Goal: Complete application form

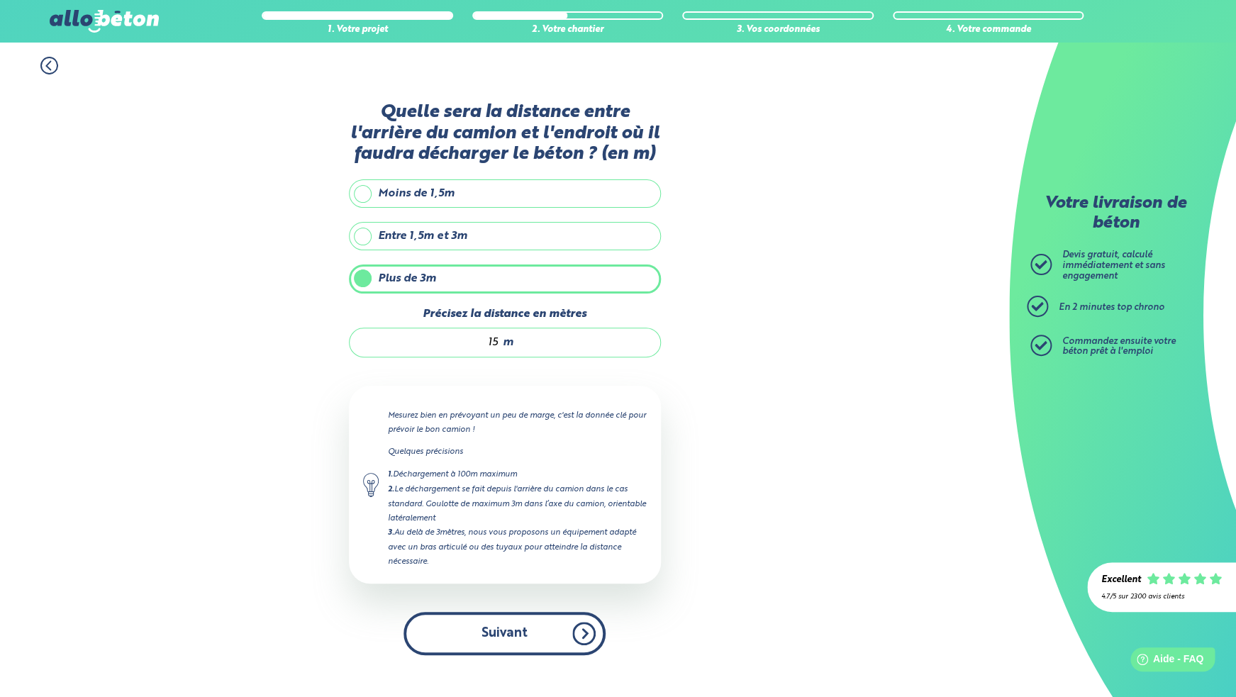
click at [509, 643] on button "Suivant" at bounding box center [505, 633] width 202 height 43
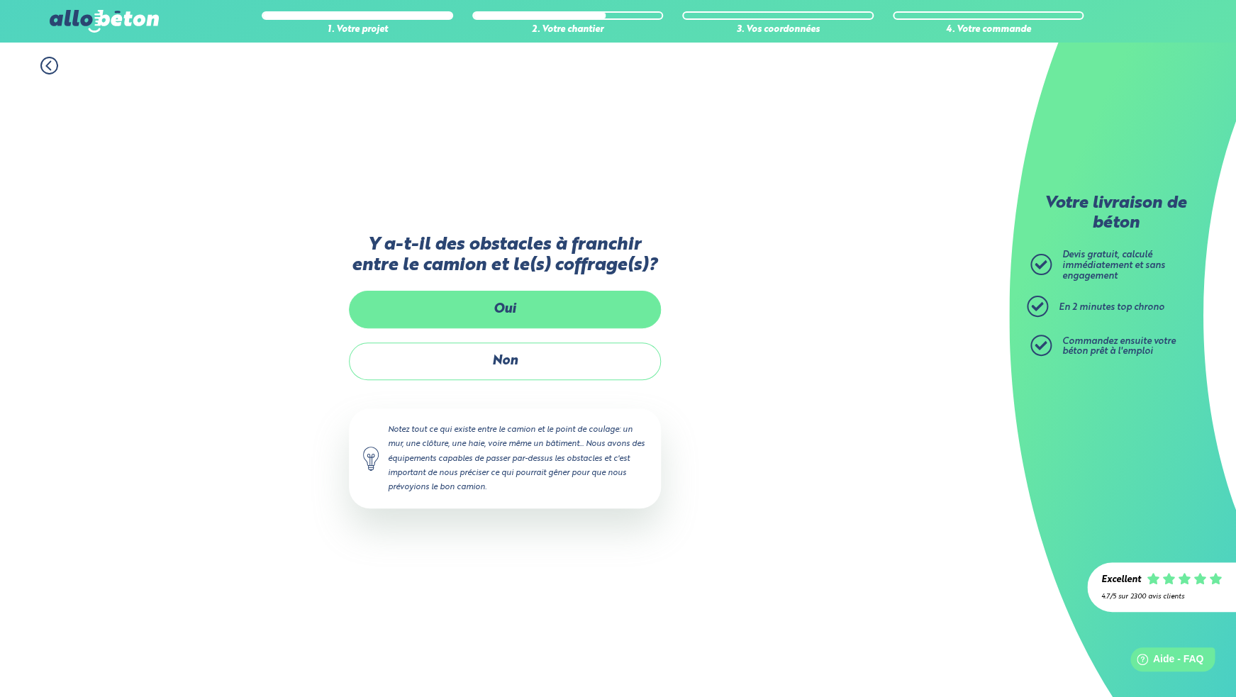
click at [534, 313] on label "Oui" at bounding box center [505, 310] width 312 height 38
click at [0, 0] on input "Oui" at bounding box center [0, 0] width 0 height 0
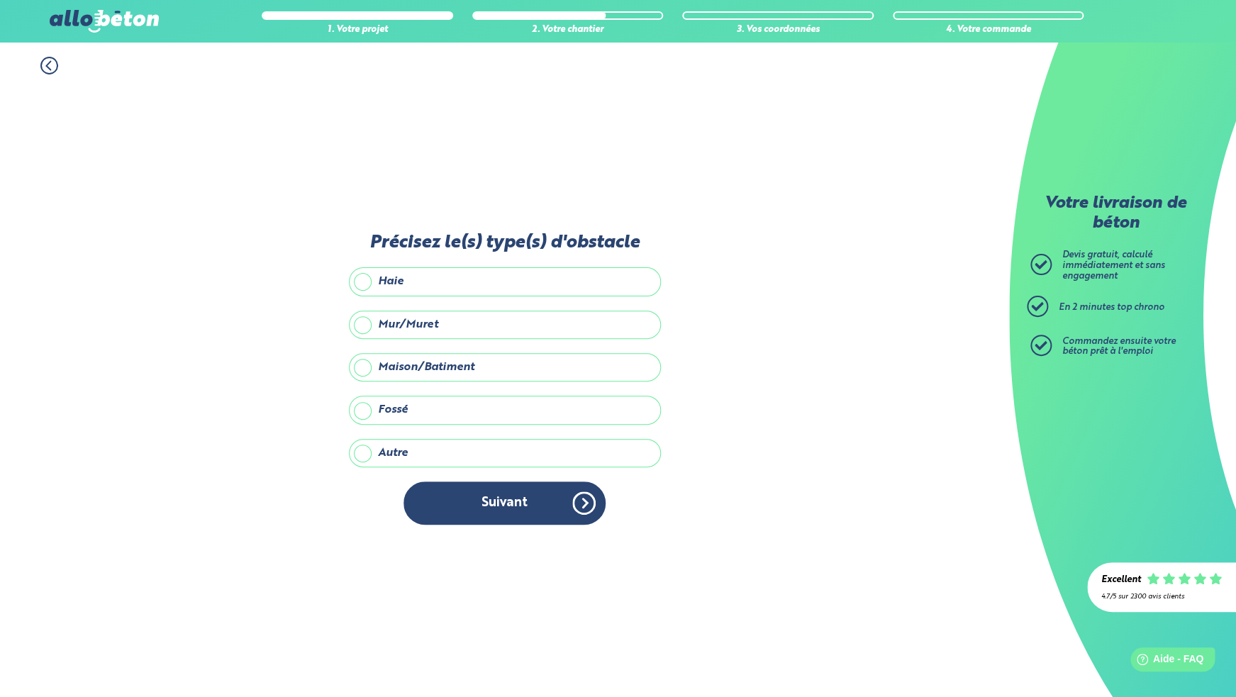
click at [389, 284] on label "Haie" at bounding box center [505, 281] width 312 height 28
click at [0, 0] on input "Haie" at bounding box center [0, 0] width 0 height 0
click at [401, 411] on label "Fossé" at bounding box center [505, 410] width 312 height 28
click at [0, 0] on input "Fossé" at bounding box center [0, 0] width 0 height 0
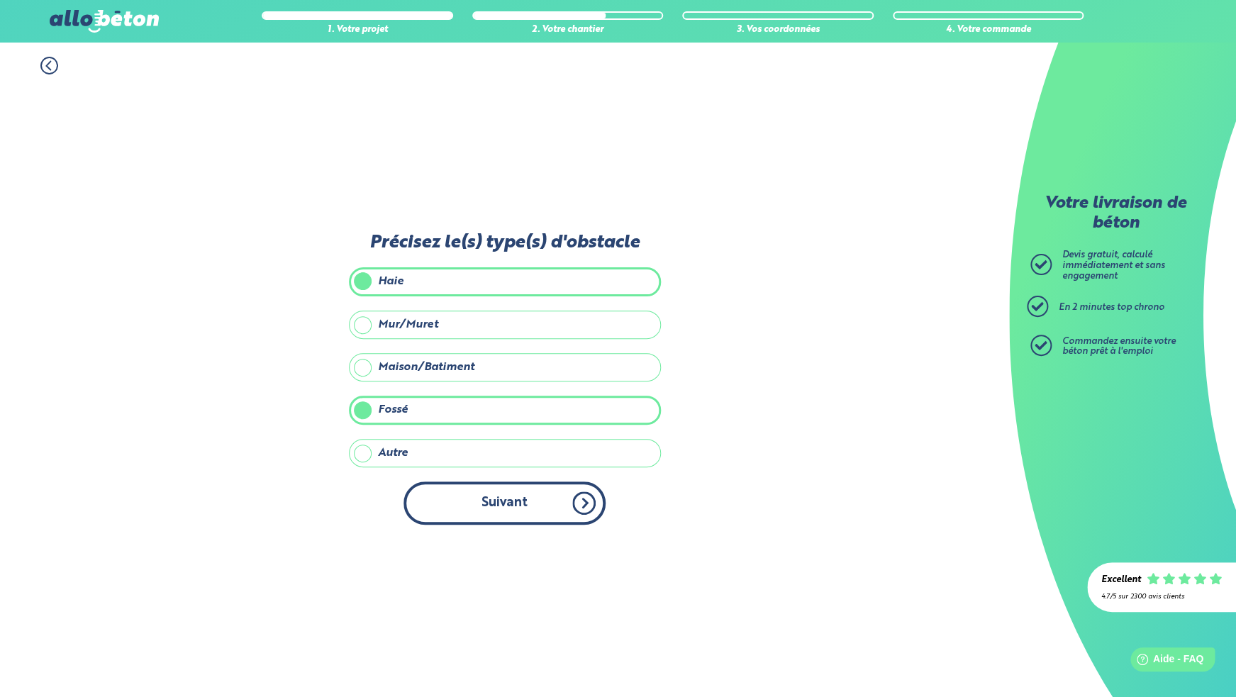
click at [509, 512] on button "Suivant" at bounding box center [505, 503] width 202 height 43
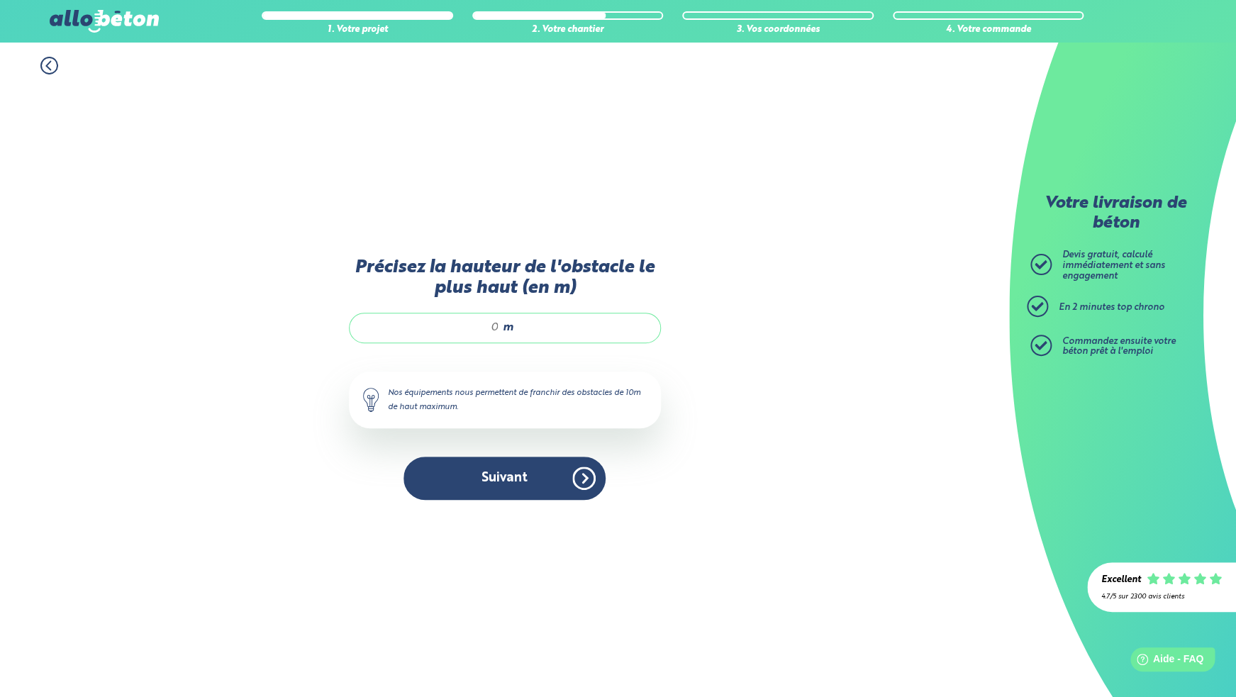
click at [500, 329] on div "m" at bounding box center [505, 328] width 312 height 30
type input "4"
click at [509, 475] on button "Suivant" at bounding box center [505, 478] width 202 height 43
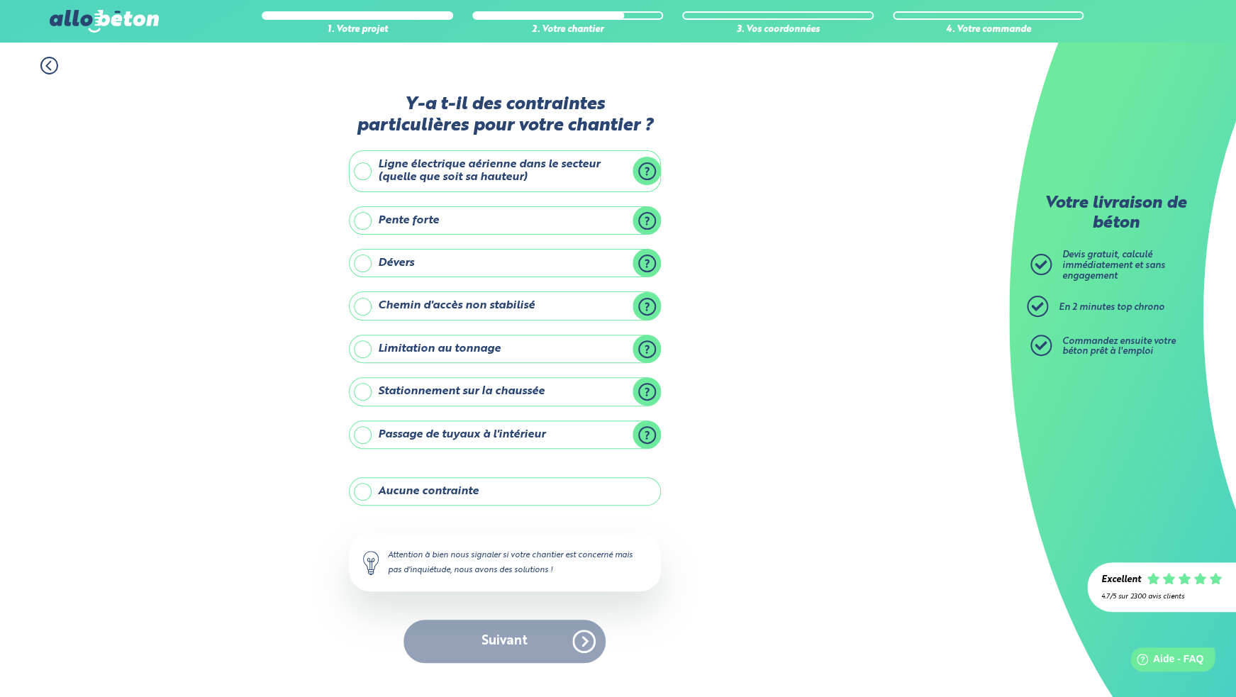
click at [365, 221] on label "Pente forte" at bounding box center [505, 220] width 312 height 28
click at [0, 0] on input "Pente forte" at bounding box center [0, 0] width 0 height 0
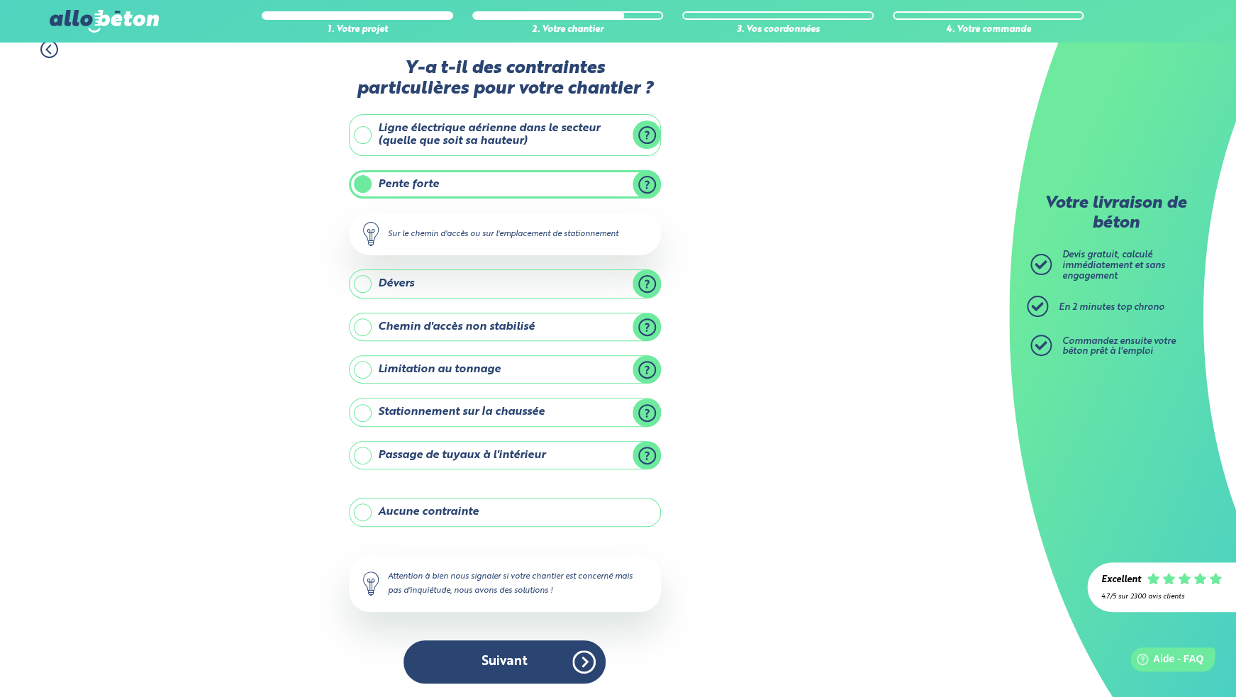
scroll to position [17, 0]
click at [732, 242] on div "1. Votre projet 2. Votre chantier 3. Vos coordonnées 4. Votre commande Y-a t-il…" at bounding box center [504, 362] width 1009 height 672
click at [406, 413] on label "Stationnement sur la chaussée" at bounding box center [505, 411] width 312 height 28
click at [0, 0] on input "Stationnement sur la chaussée" at bounding box center [0, 0] width 0 height 0
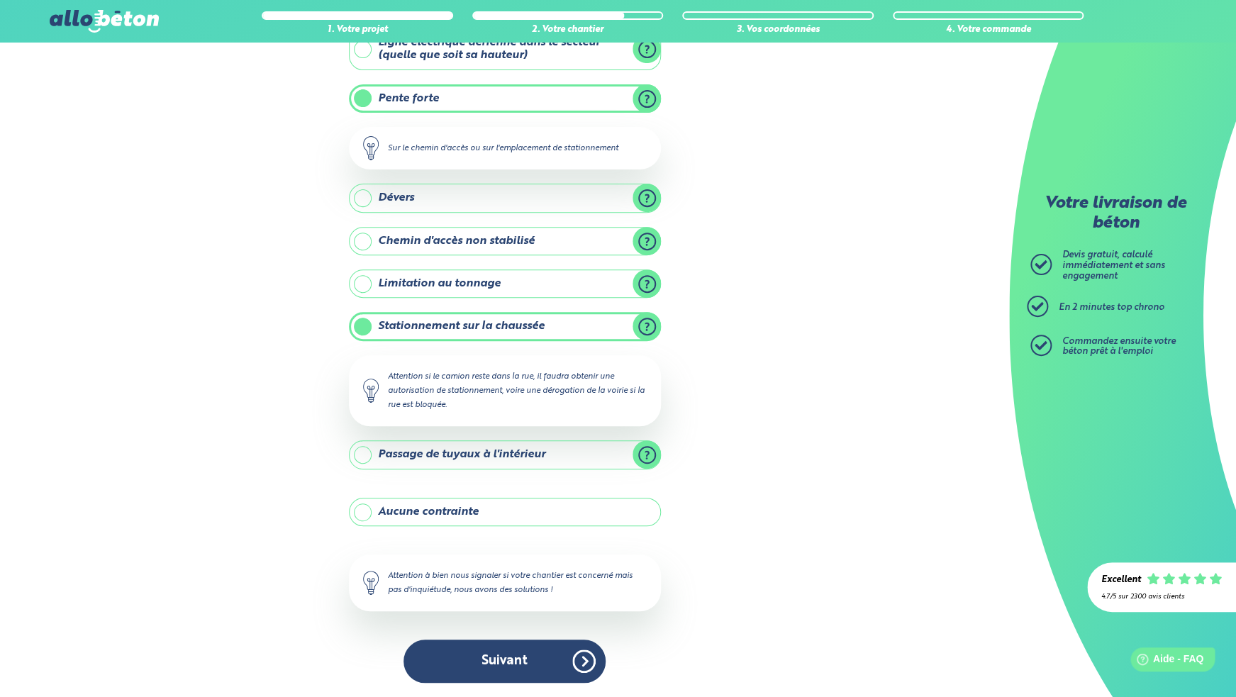
scroll to position [103, 0]
click at [523, 664] on button "Suivant" at bounding box center [505, 661] width 202 height 43
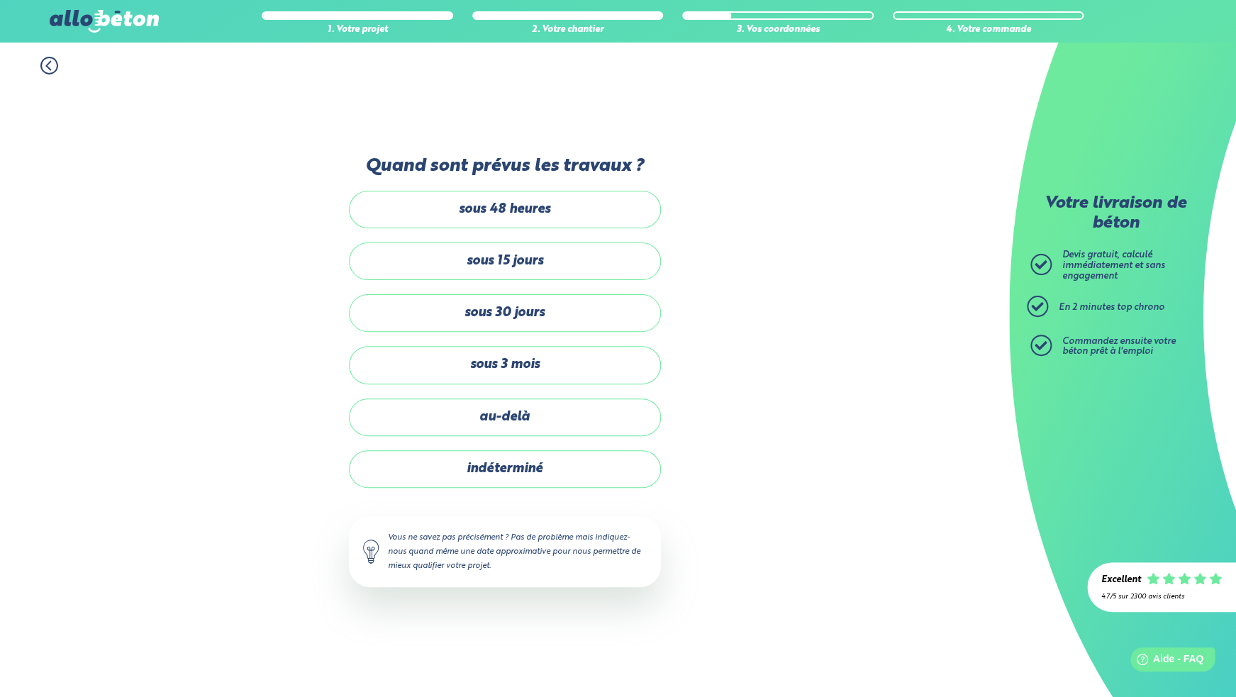
click at [527, 339] on div "sous 48 heures sous 15 jours sous 30 jours sous 3 mois au-delà indéterminé" at bounding box center [505, 339] width 312 height 297
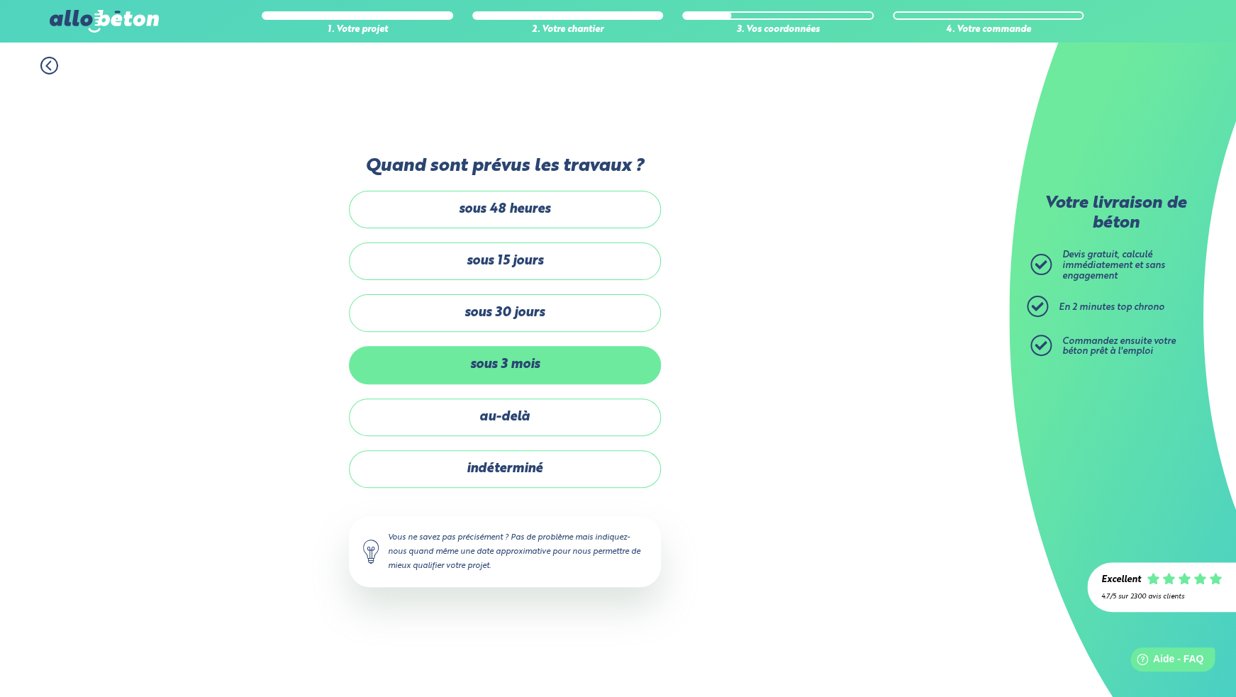
click at [526, 372] on label "sous 3 mois" at bounding box center [505, 365] width 312 height 38
click at [0, 0] on input "sous 3 mois" at bounding box center [0, 0] width 0 height 0
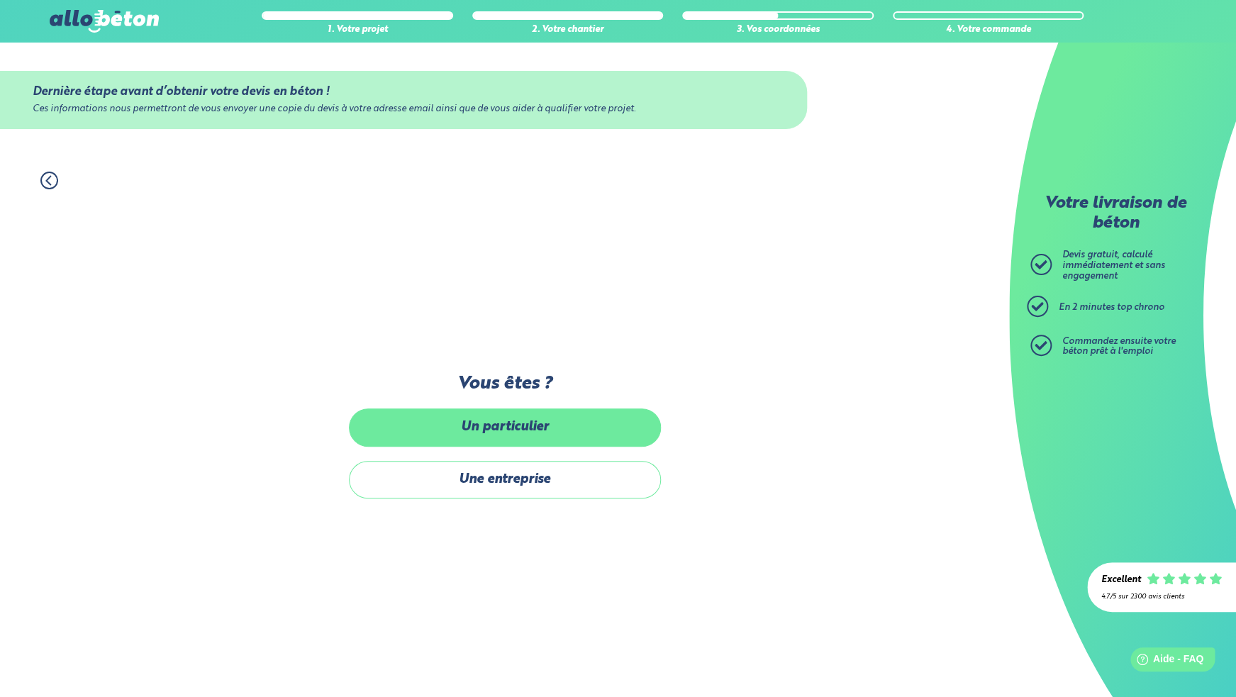
click at [501, 444] on label "Un particulier" at bounding box center [505, 428] width 312 height 38
click at [0, 0] on input "Un particulier" at bounding box center [0, 0] width 0 height 0
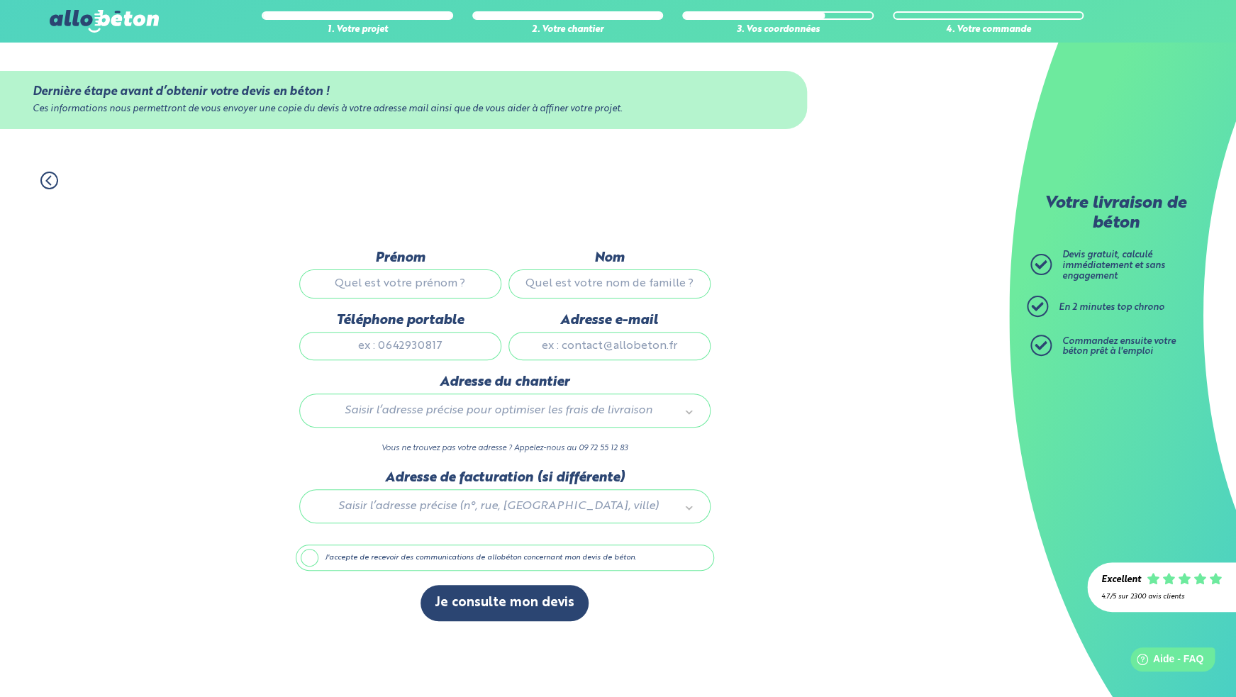
click at [394, 277] on input "Prénom" at bounding box center [400, 284] width 202 height 28
type input "[PERSON_NAME]"
type input "chevalier"
type input "[PERSON_NAME][EMAIL_ADDRESS][DOMAIN_NAME]"
click at [398, 412] on body "09 72 55 12 83 Conseils et Appel Gratuits nos produits le béton prêt à l'emploi…" at bounding box center [618, 348] width 1236 height 697
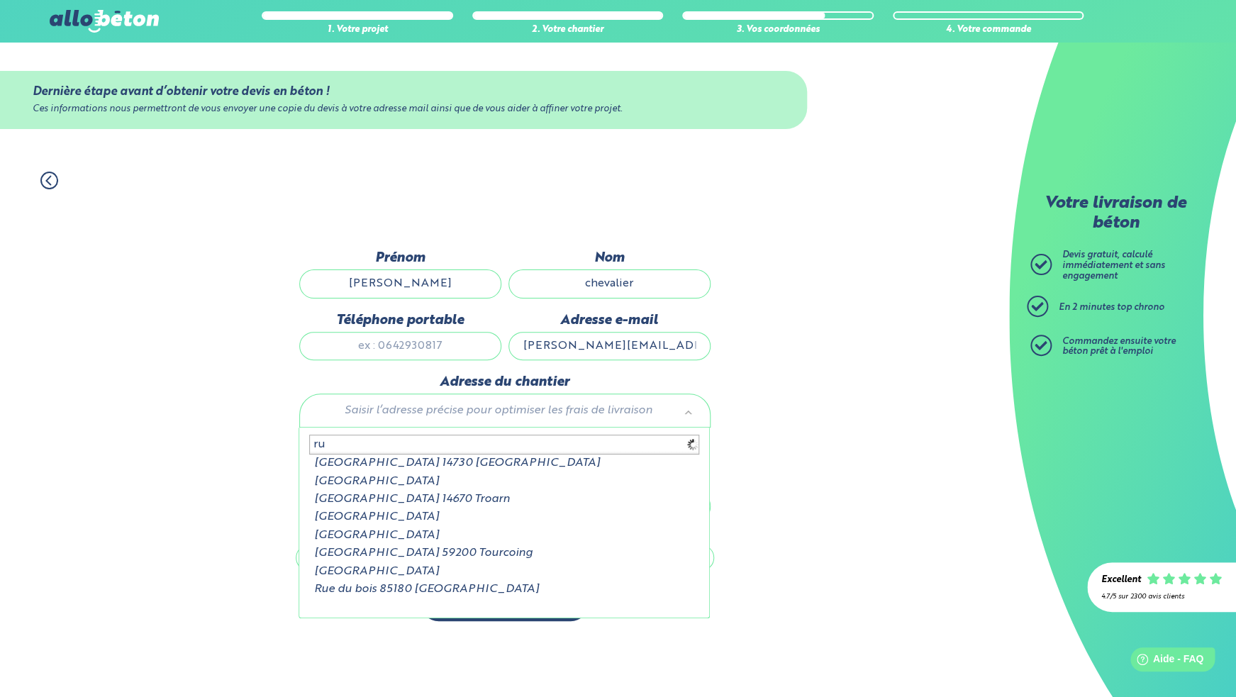
type input "r"
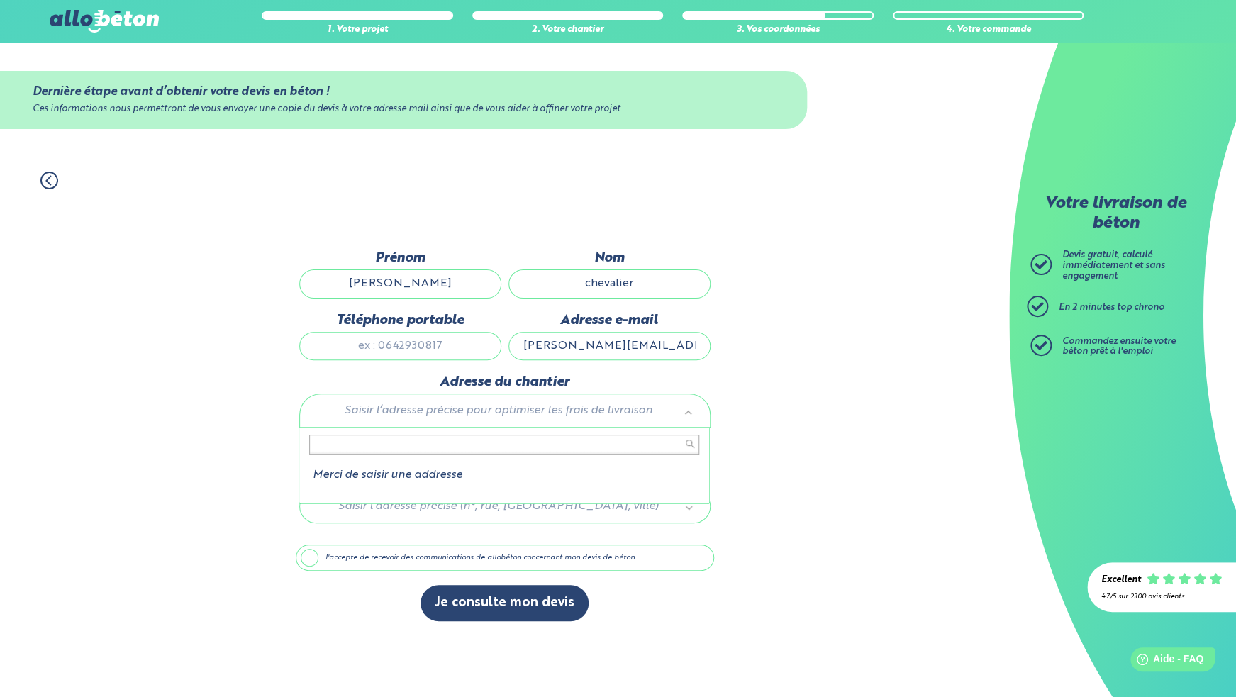
click at [674, 350] on body "09 72 55 12 83 Conseils et Appel Gratuits nos produits le béton prêt à l'emploi…" at bounding box center [618, 348] width 1236 height 697
click at [674, 350] on input "[PERSON_NAME][EMAIL_ADDRESS][DOMAIN_NAME]" at bounding box center [610, 346] width 202 height 28
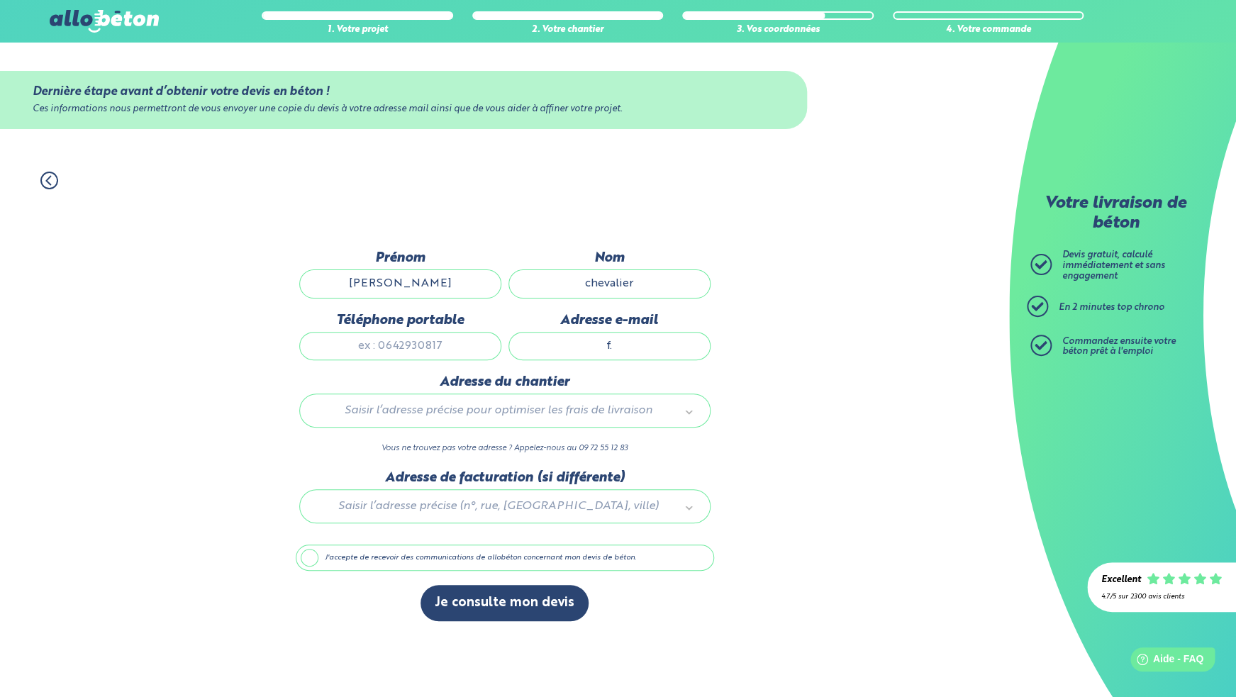
type input "f"
drag, startPoint x: 674, startPoint y: 350, endPoint x: 694, endPoint y: -63, distance: 413.9
click at [694, 332] on input "Adresse e-mail" at bounding box center [610, 346] width 202 height 28
